Goal: Information Seeking & Learning: Learn about a topic

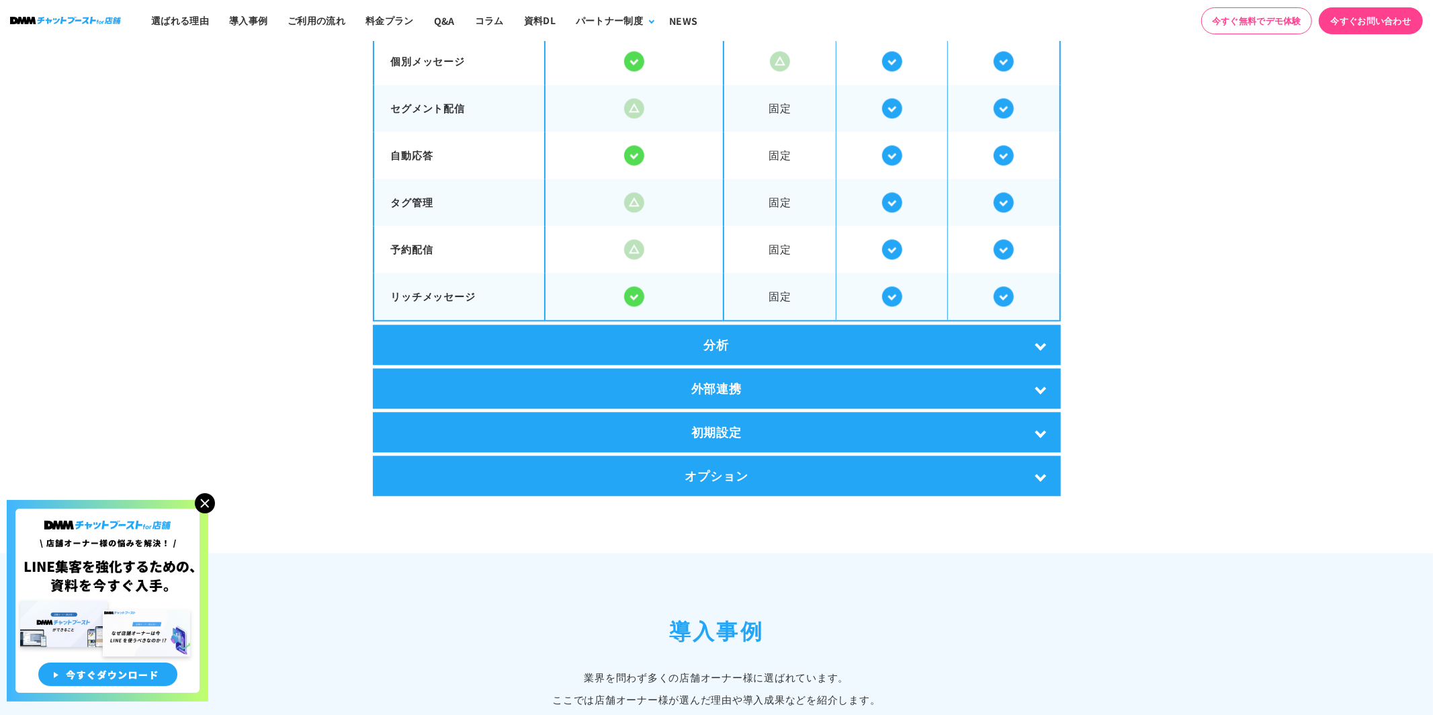
scroll to position [2489, 0]
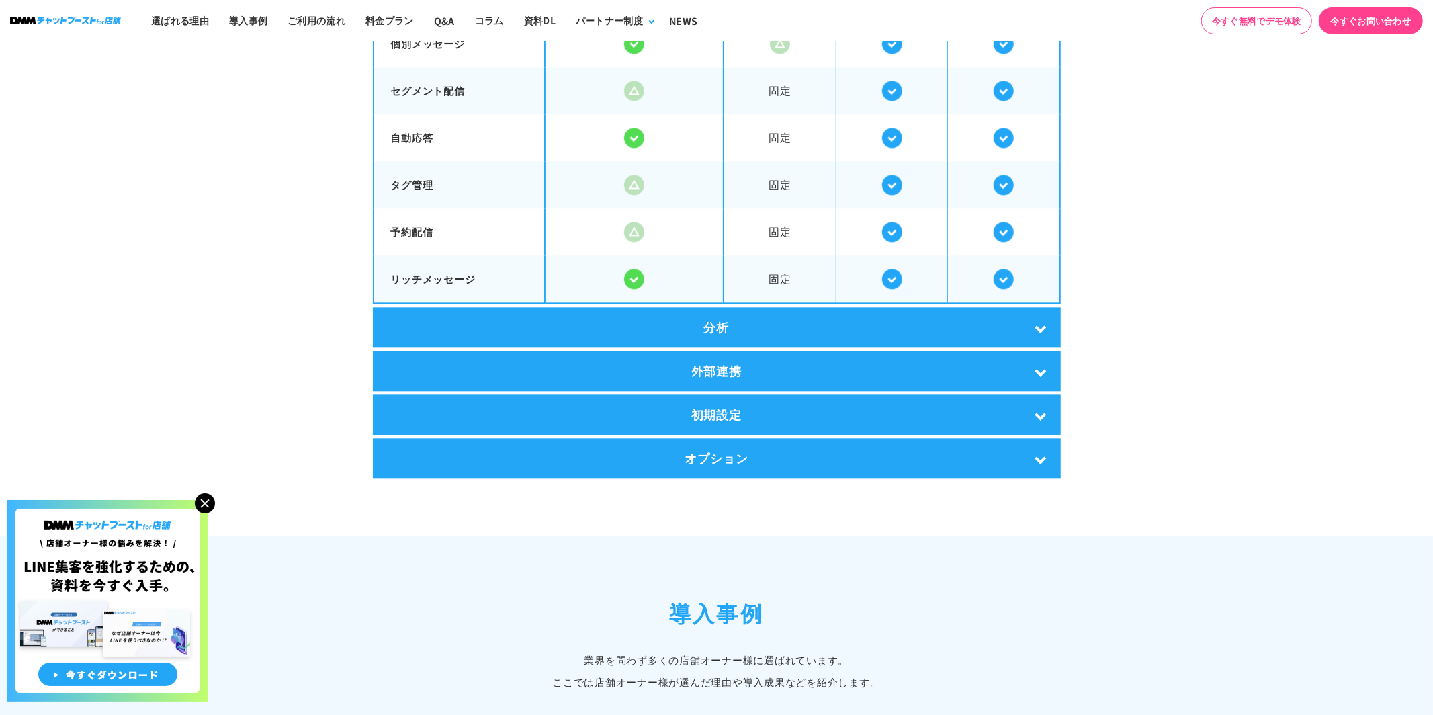
click at [1039, 323] on div "分析" at bounding box center [717, 327] width 688 height 40
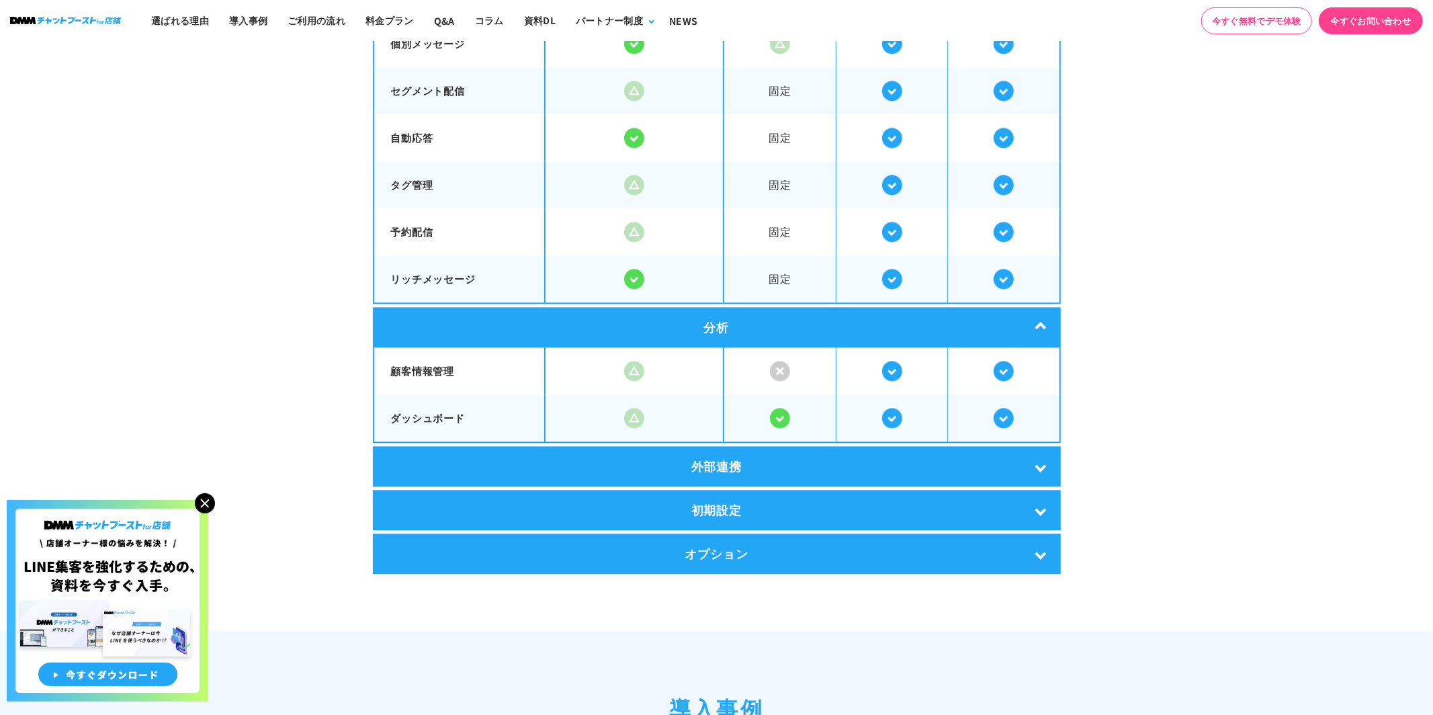
click at [1041, 456] on div "外部連携" at bounding box center [717, 466] width 688 height 40
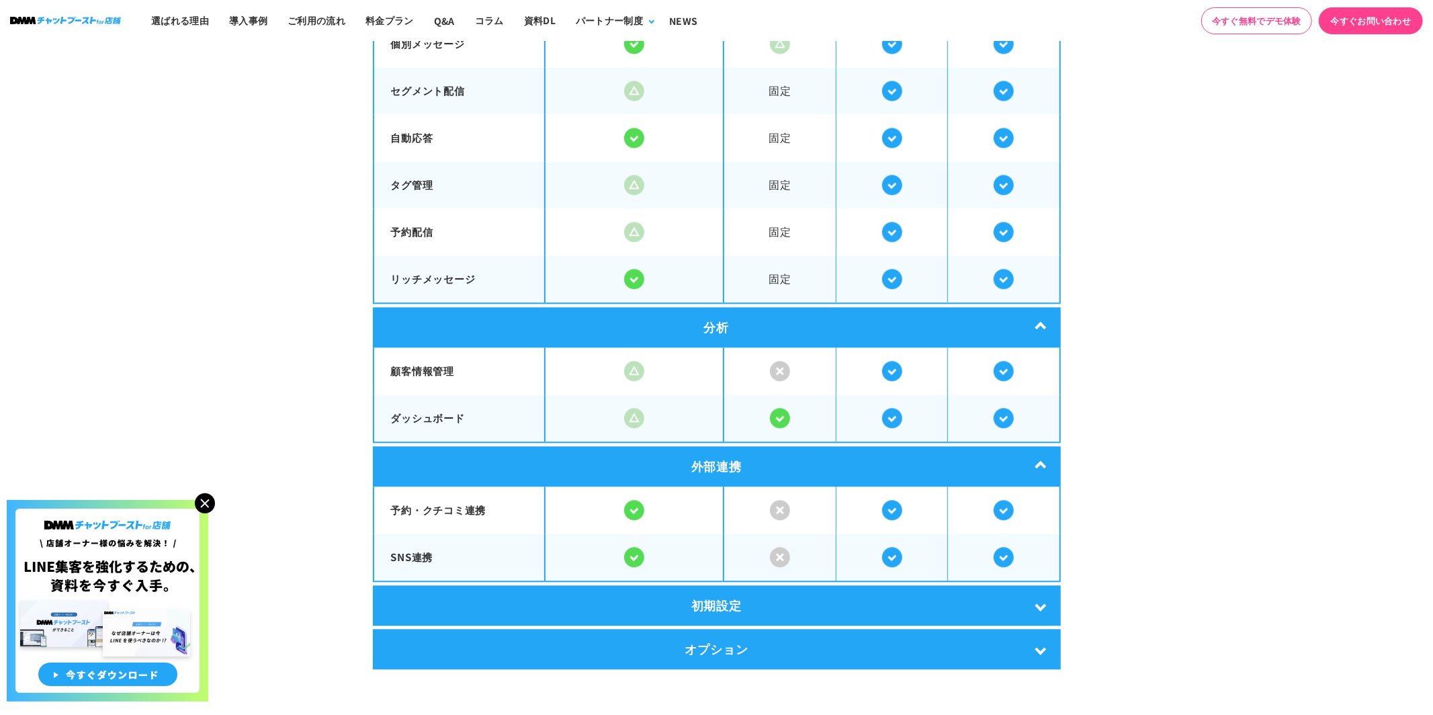
click at [1045, 597] on div "初期設定" at bounding box center [717, 605] width 688 height 40
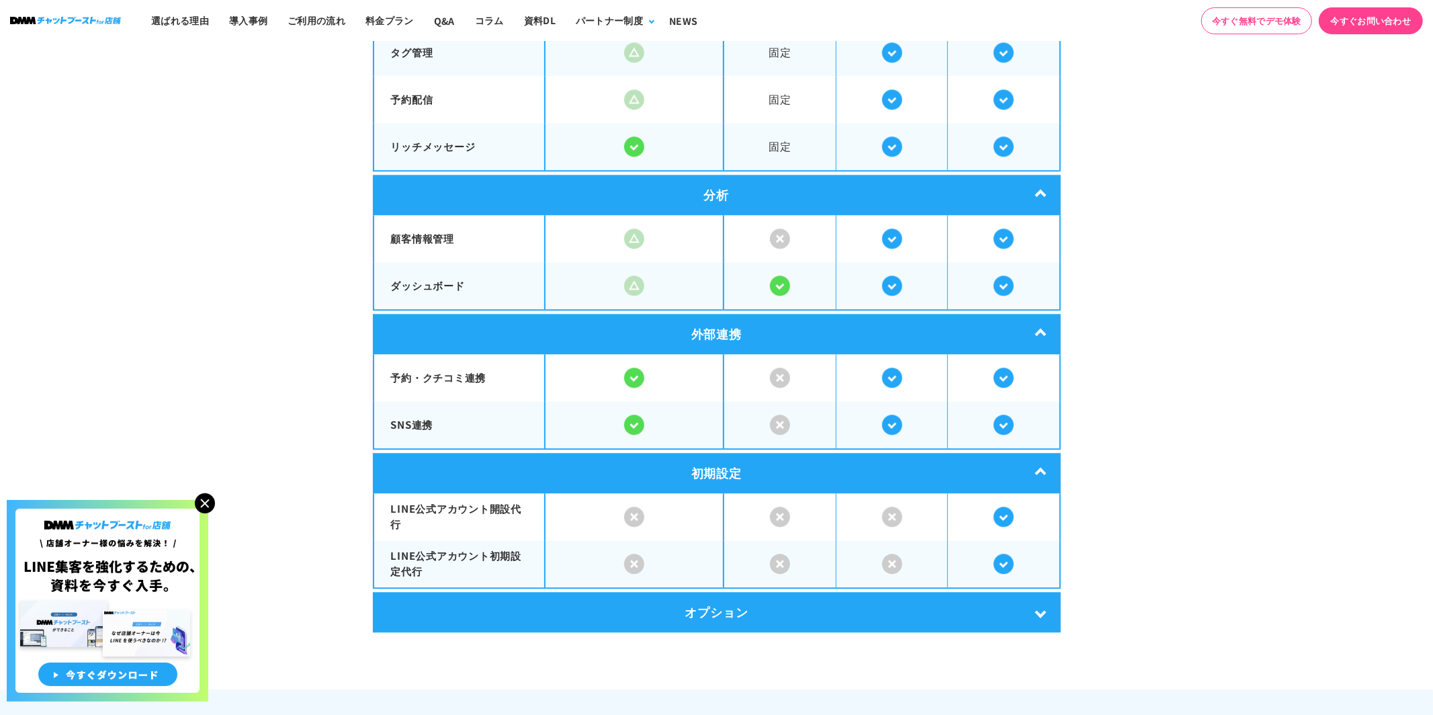
scroll to position [2650, 0]
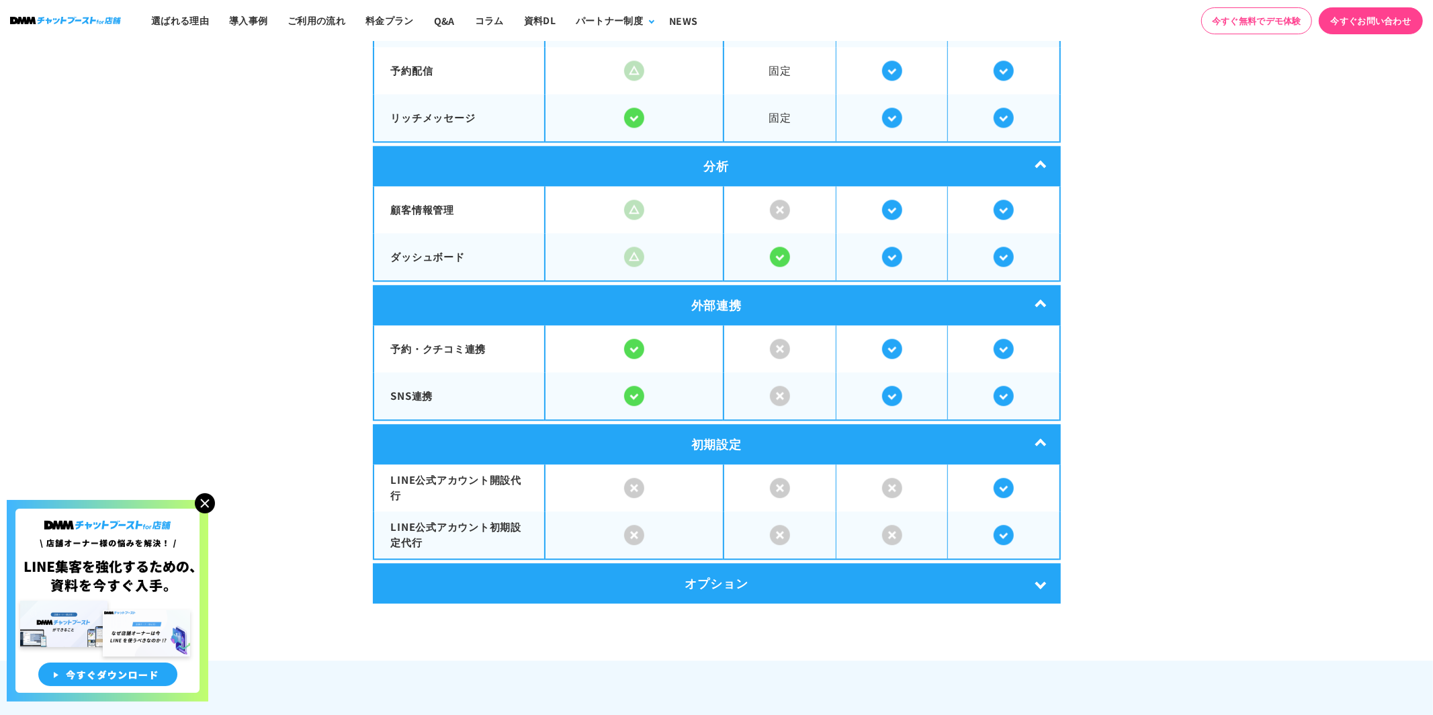
click at [1043, 579] on div "オプション" at bounding box center [717, 583] width 688 height 40
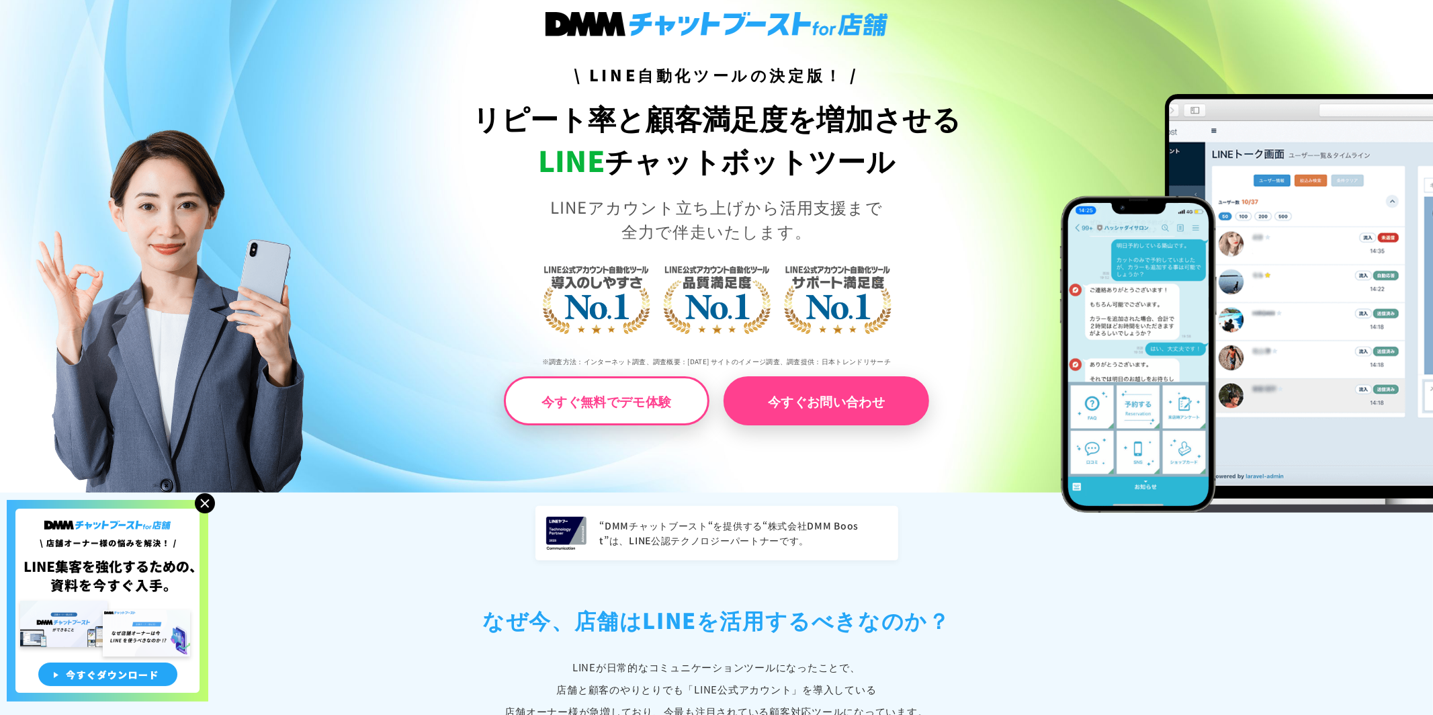
scroll to position [0, 0]
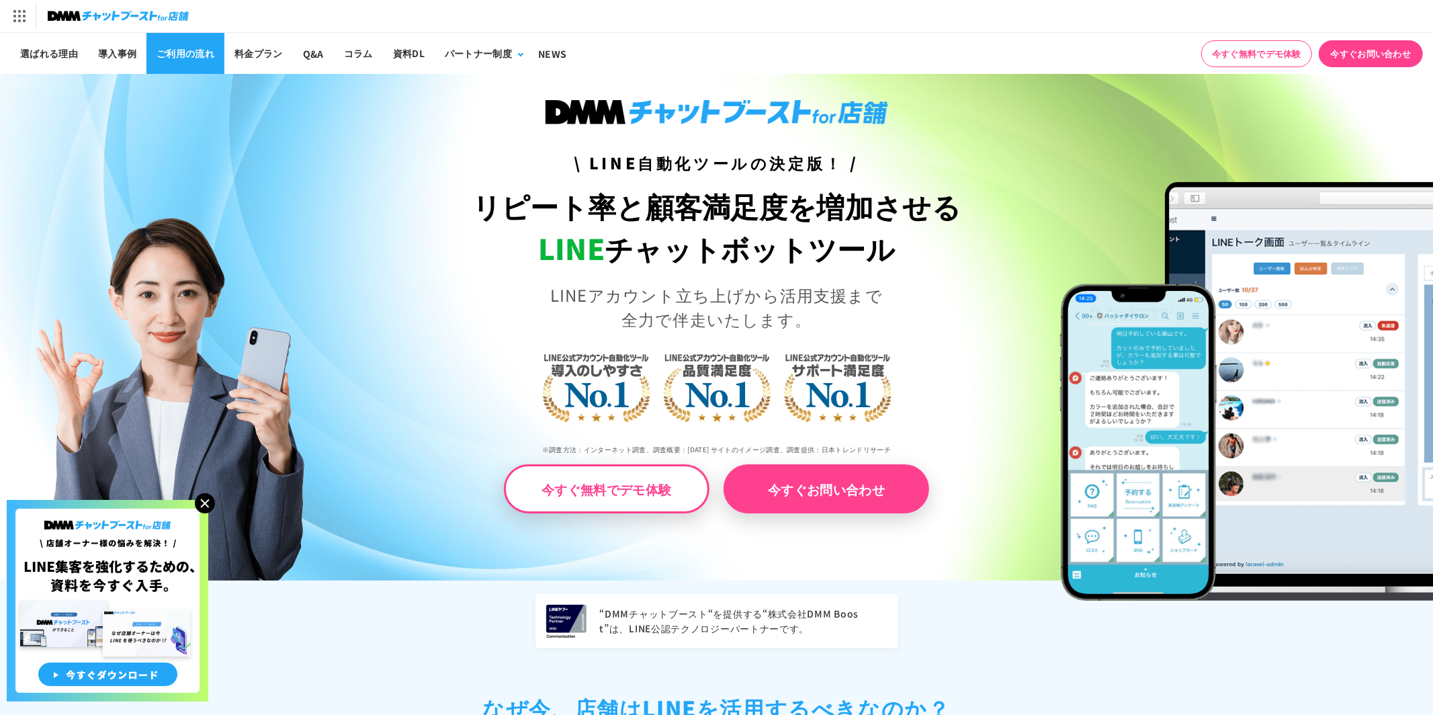
click at [170, 58] on link "ご利用の流れ" at bounding box center [185, 53] width 78 height 41
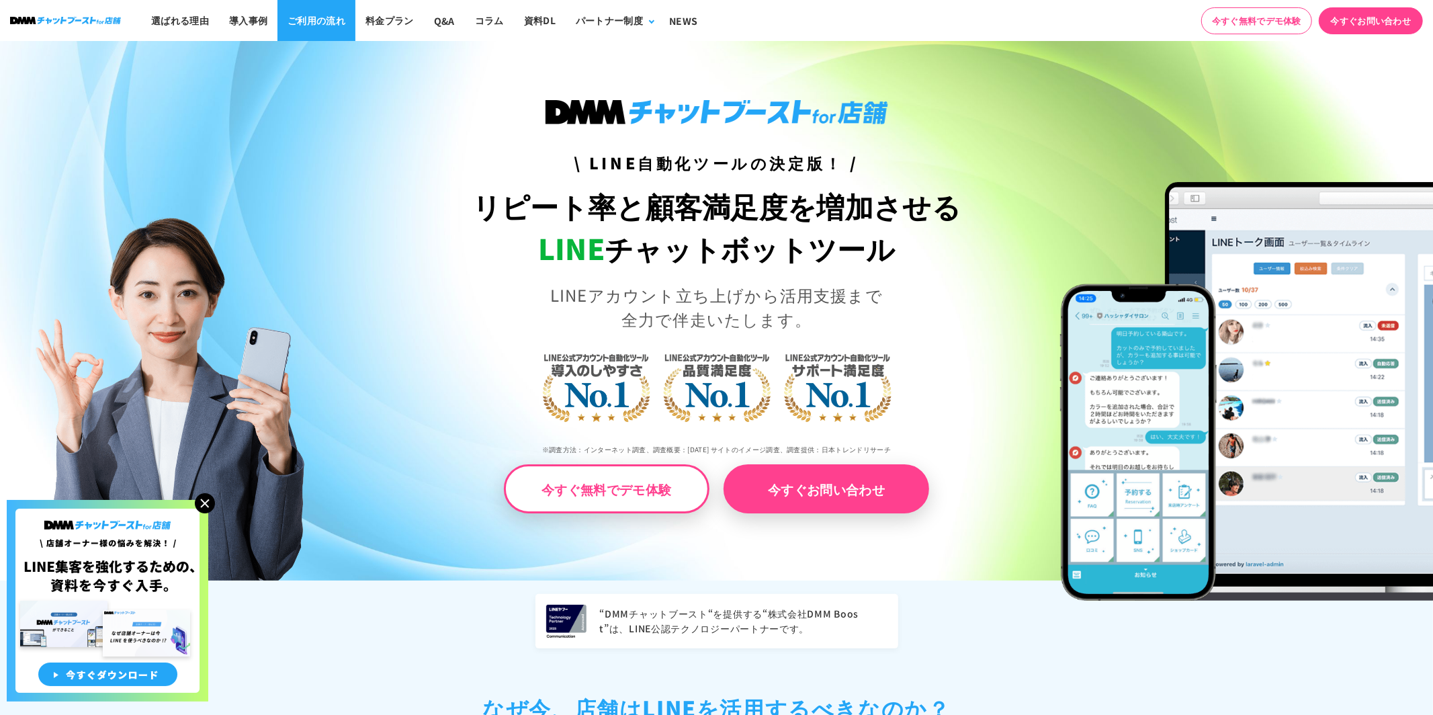
scroll to position [4829, 0]
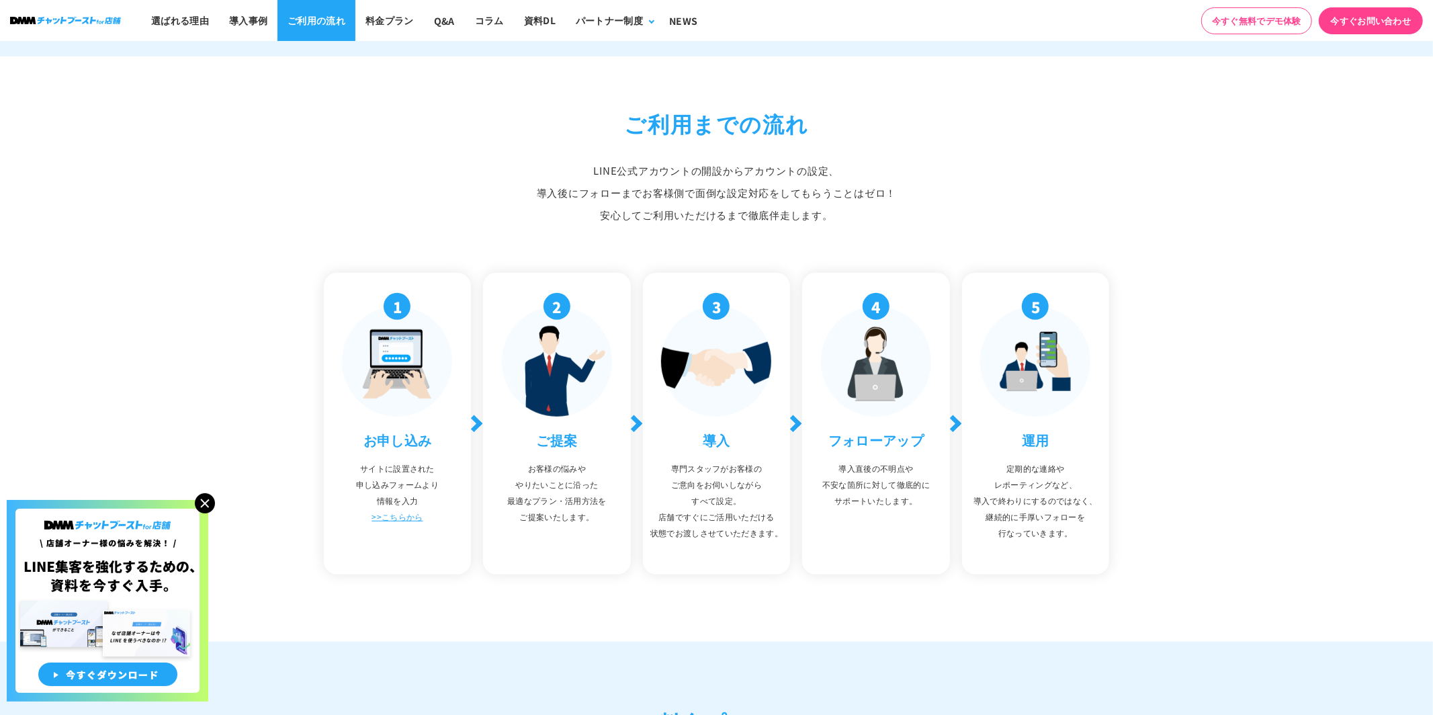
click at [312, 29] on link "ご利用の流れ" at bounding box center [316, 20] width 78 height 41
click at [445, 24] on link "Q&A" at bounding box center [444, 20] width 41 height 41
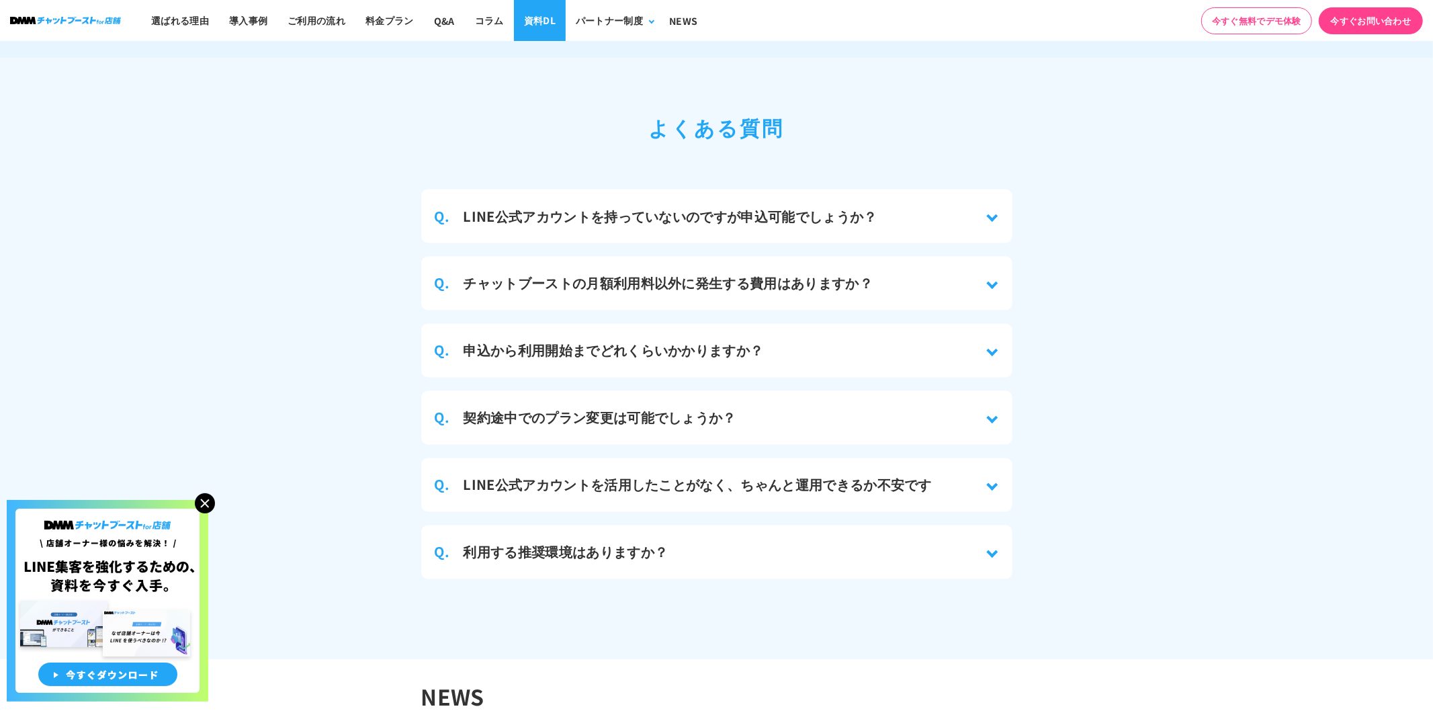
click at [529, 24] on link "資料DL" at bounding box center [540, 20] width 52 height 41
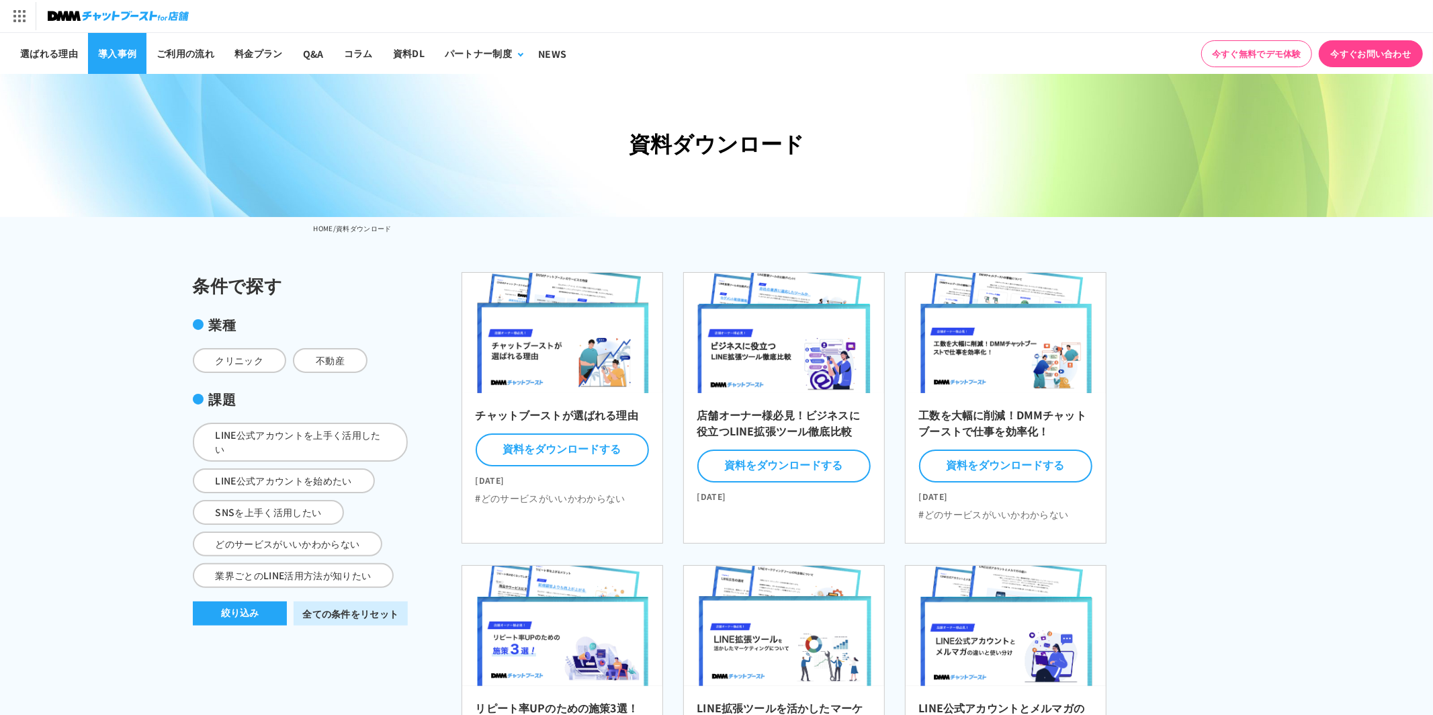
click at [128, 58] on link "導入事例" at bounding box center [117, 53] width 58 height 41
